Goal: Task Accomplishment & Management: Complete application form

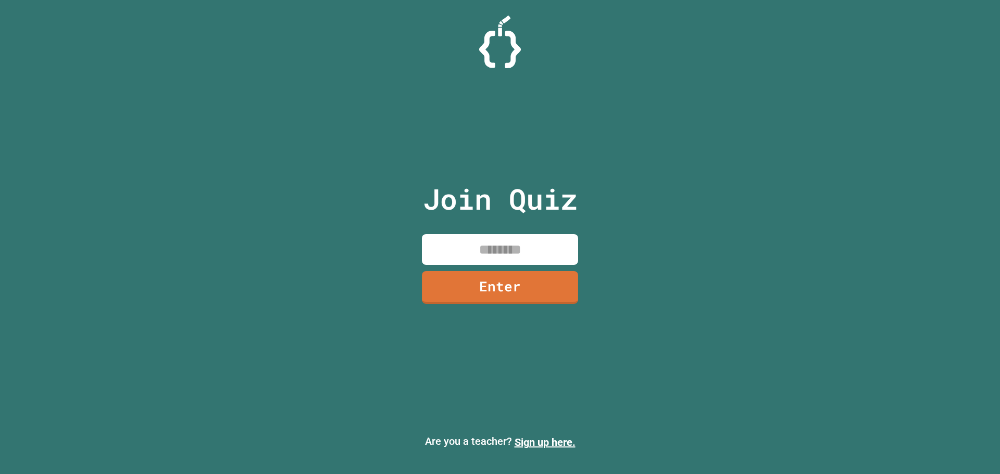
click at [514, 253] on input at bounding box center [500, 249] width 156 height 31
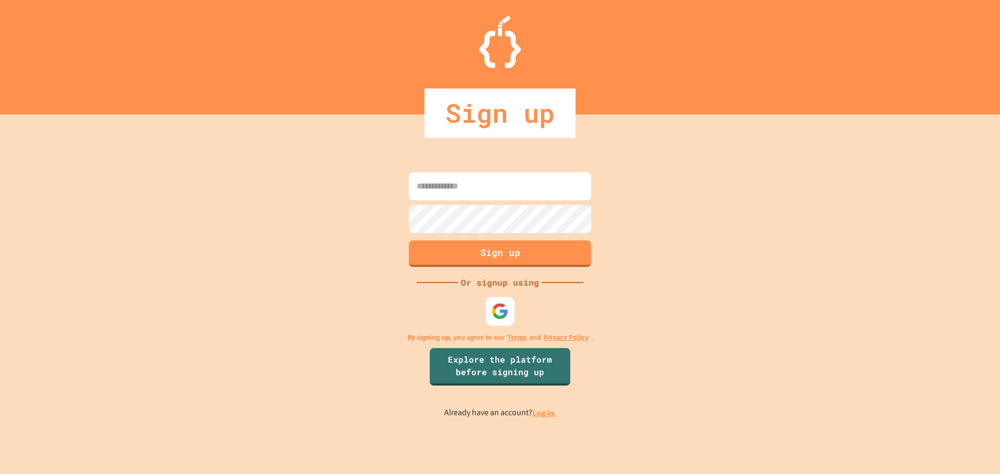
click at [507, 312] on img at bounding box center [500, 311] width 17 height 17
click at [448, 190] on input at bounding box center [500, 186] width 182 height 28
type input "**********"
click at [473, 254] on button "Sign up" at bounding box center [500, 252] width 186 height 27
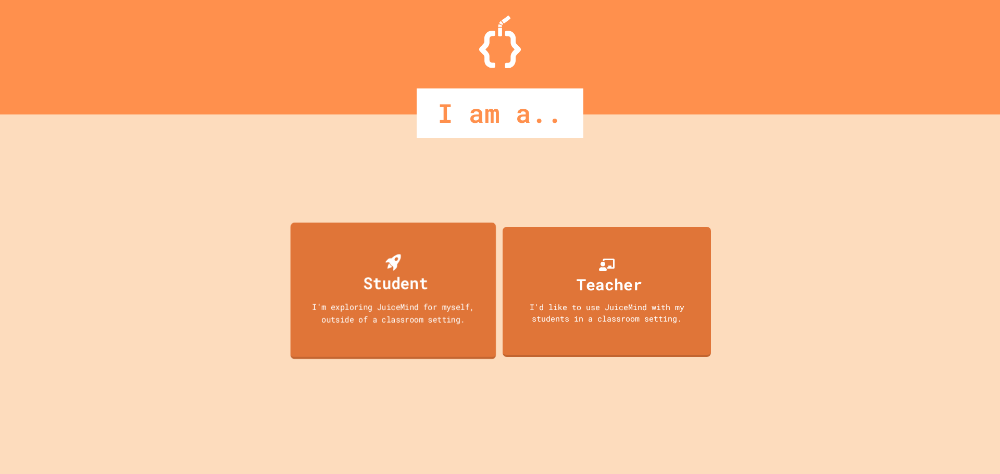
click at [456, 285] on div "Student I'm exploring JuiceMind for myself, outside of a classroom setting." at bounding box center [394, 290] width 206 height 137
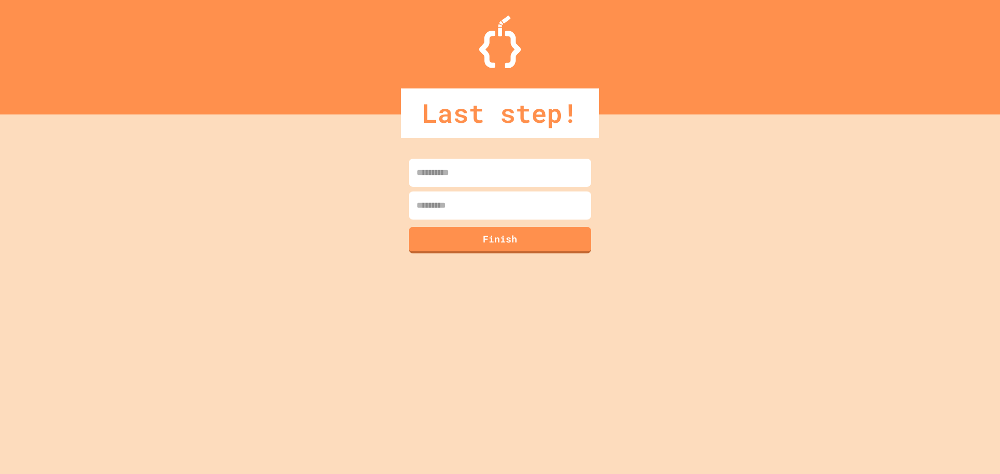
click at [440, 180] on input at bounding box center [500, 173] width 182 height 28
type input "*"
type input "*****"
click at [456, 215] on input at bounding box center [500, 206] width 182 height 28
type input "****"
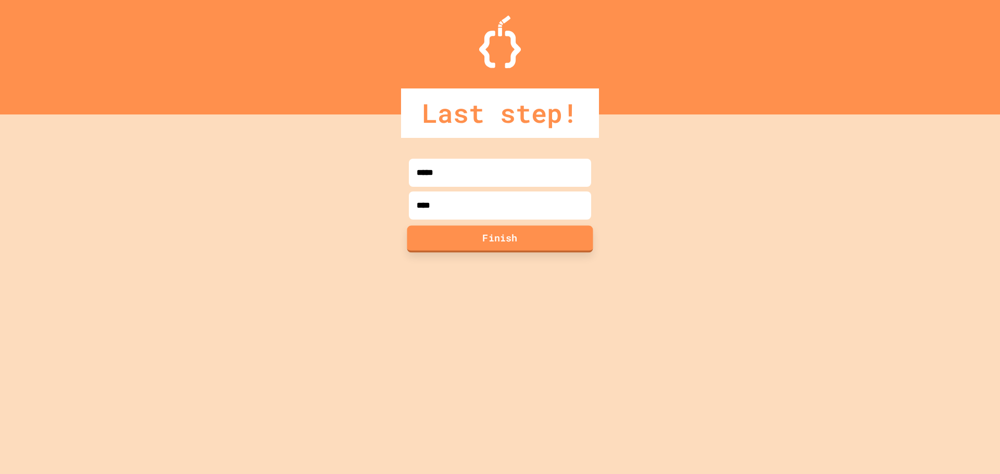
click at [476, 240] on button "Finish" at bounding box center [500, 239] width 186 height 27
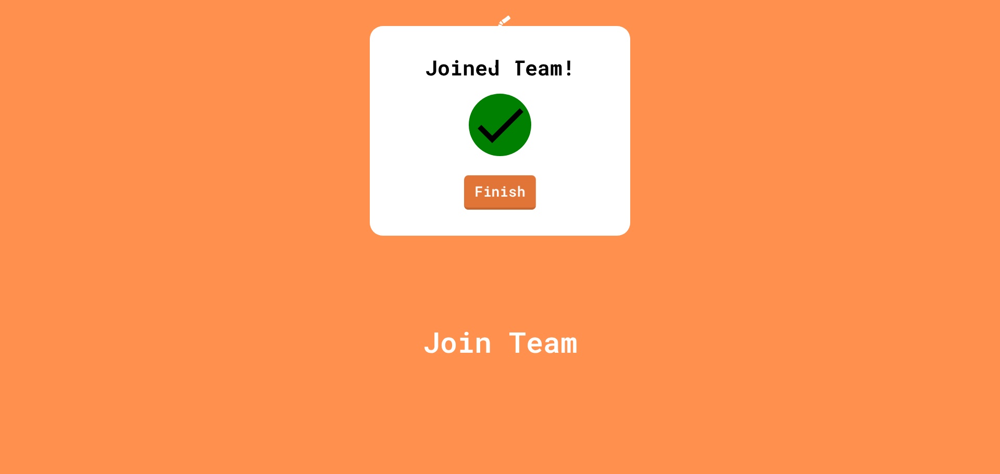
click at [500, 210] on link "Finish" at bounding box center [500, 193] width 72 height 34
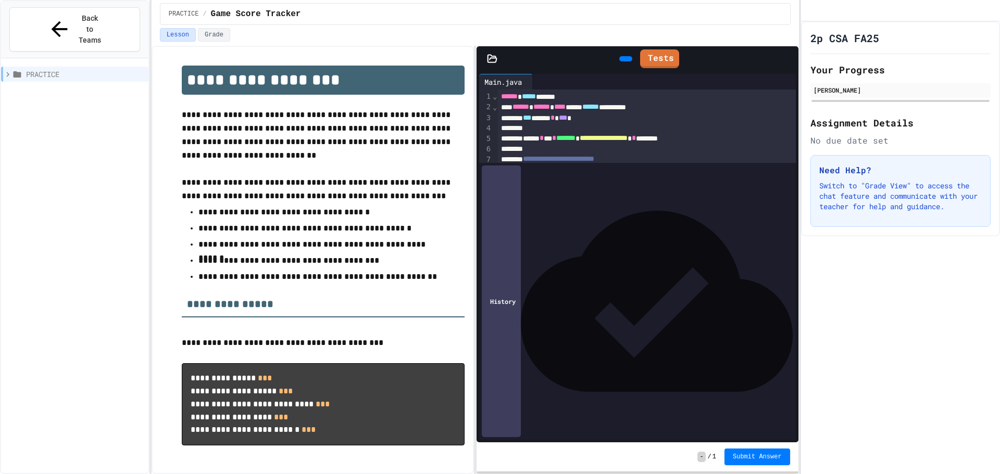
click at [544, 170] on span "*" at bounding box center [542, 169] width 4 height 7
click at [624, 59] on icon at bounding box center [624, 59] width 0 height 0
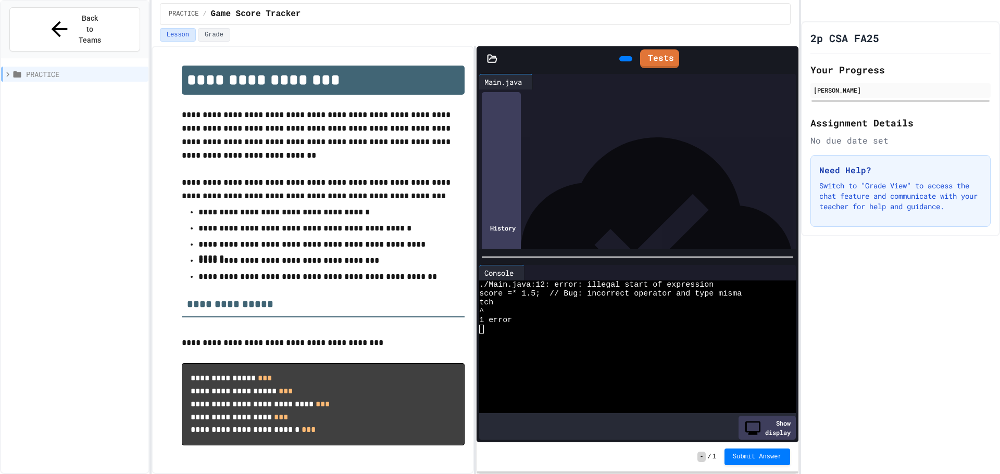
drag, startPoint x: 0, startPoint y: 472, endPoint x: 567, endPoint y: 378, distance: 574.3
click at [567, 378] on div at bounding box center [629, 382] width 300 height 9
